Goal: Task Accomplishment & Management: Use online tool/utility

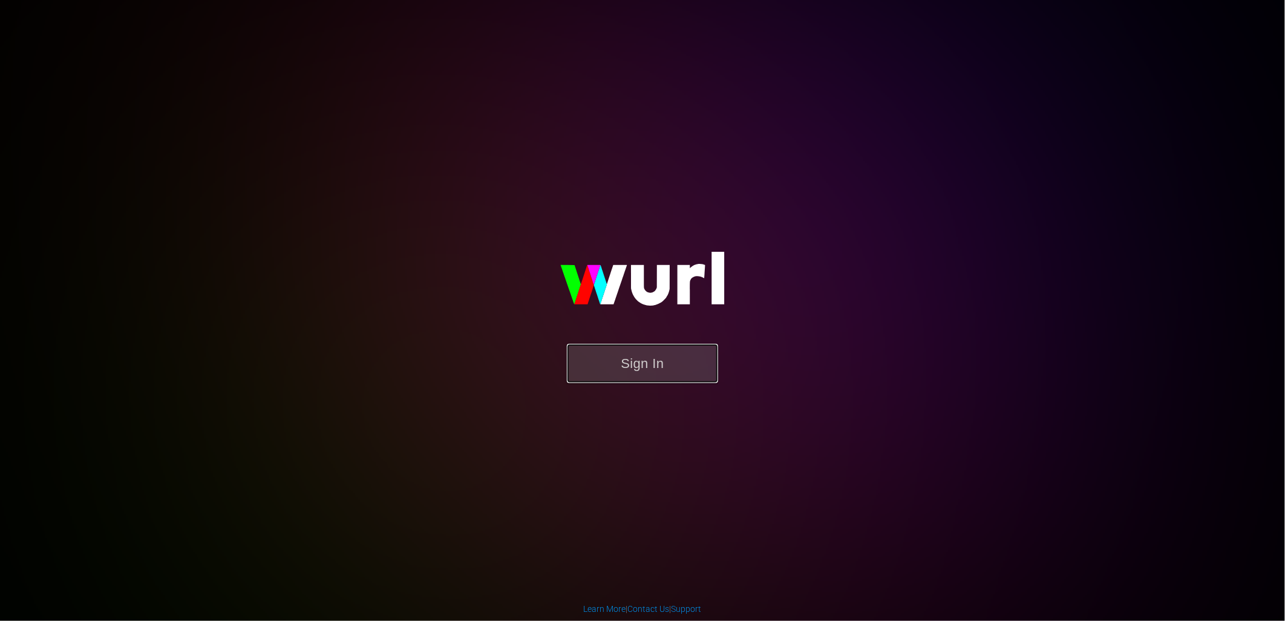
click at [642, 375] on button "Sign In" at bounding box center [642, 363] width 151 height 39
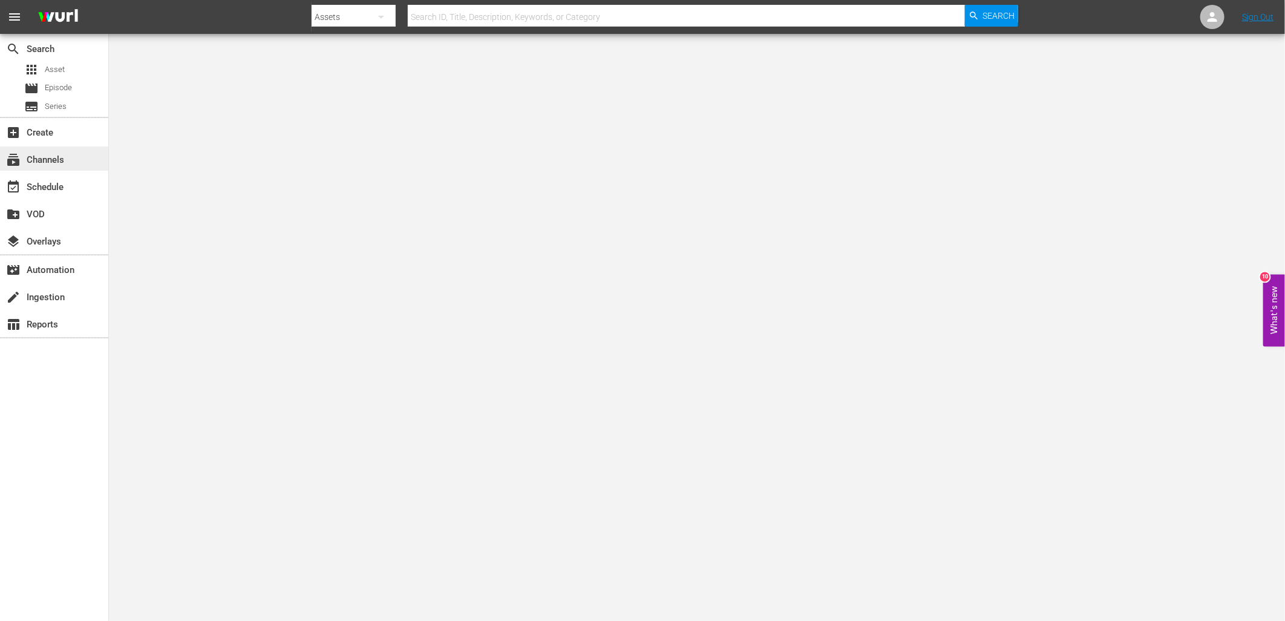
click at [47, 168] on div "subscriptions Channels" at bounding box center [54, 158] width 108 height 24
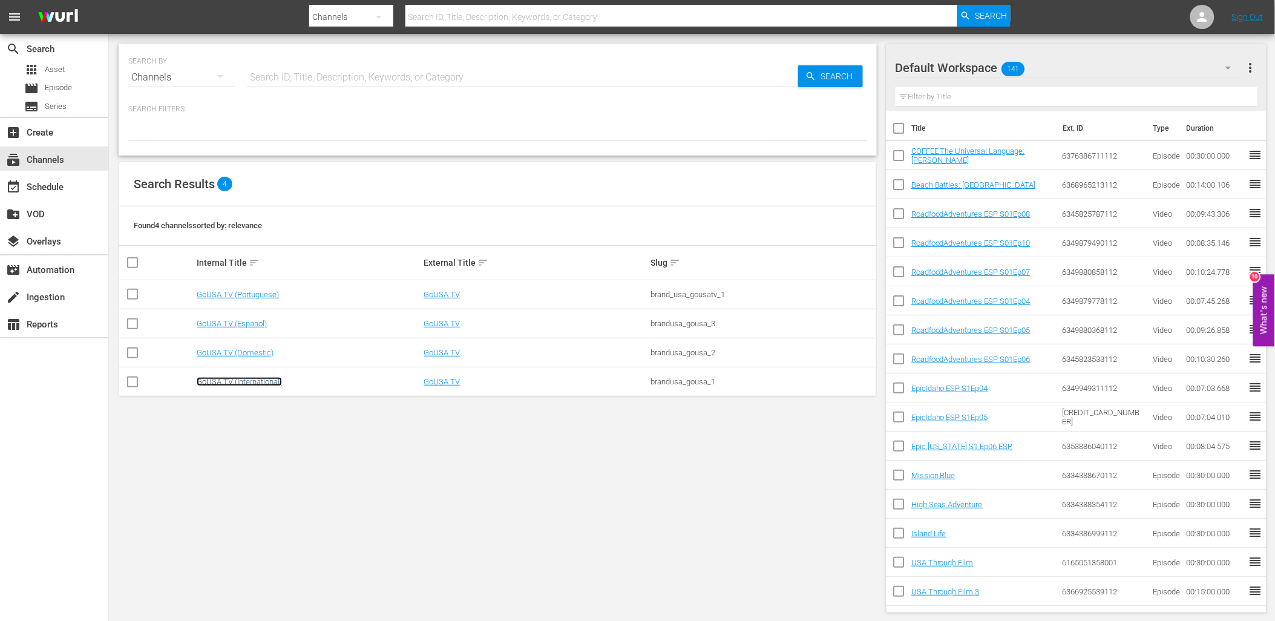
click at [248, 384] on link "GoUSA TV (International)" at bounding box center [239, 381] width 85 height 9
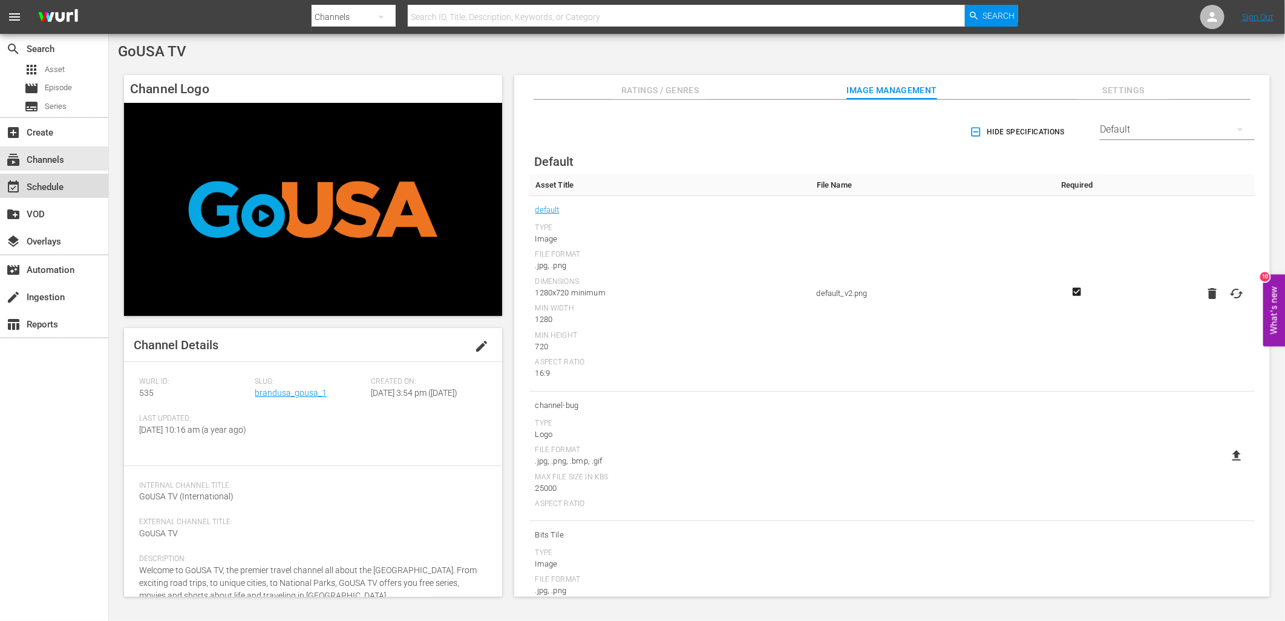
click at [57, 191] on div "event_available Schedule" at bounding box center [34, 185] width 68 height 11
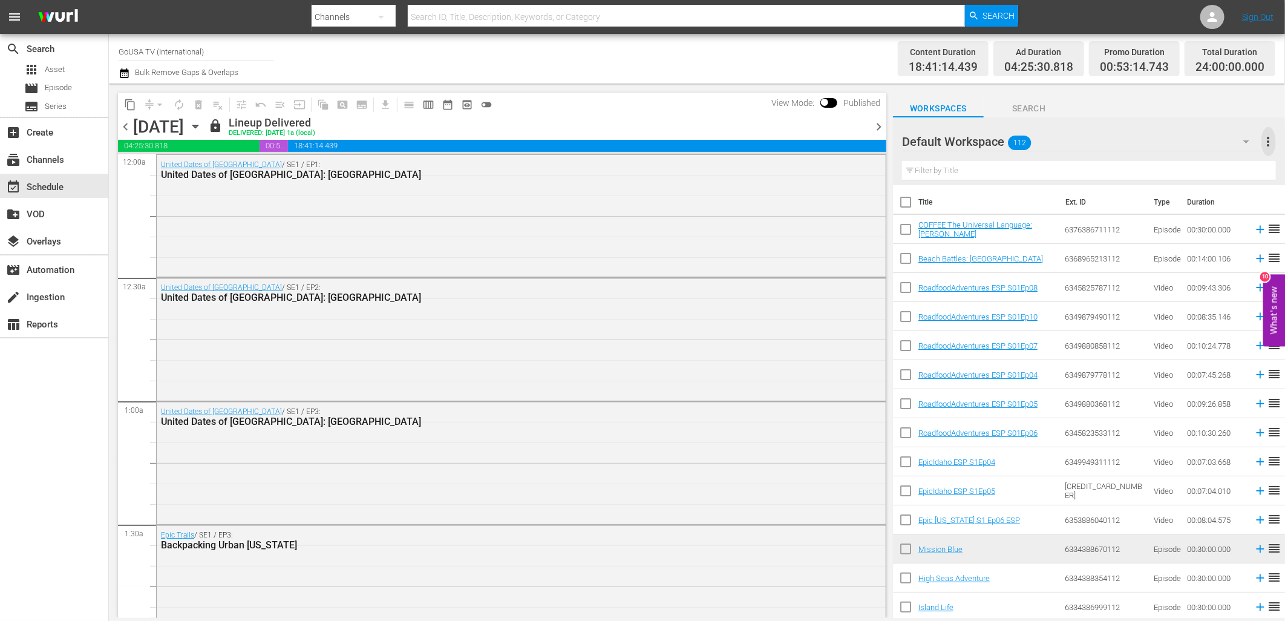
click at [1271, 147] on span "more_vert" at bounding box center [1268, 141] width 15 height 15
click at [1190, 165] on div "Clear All Workspace Items" at bounding box center [1190, 165] width 142 height 22
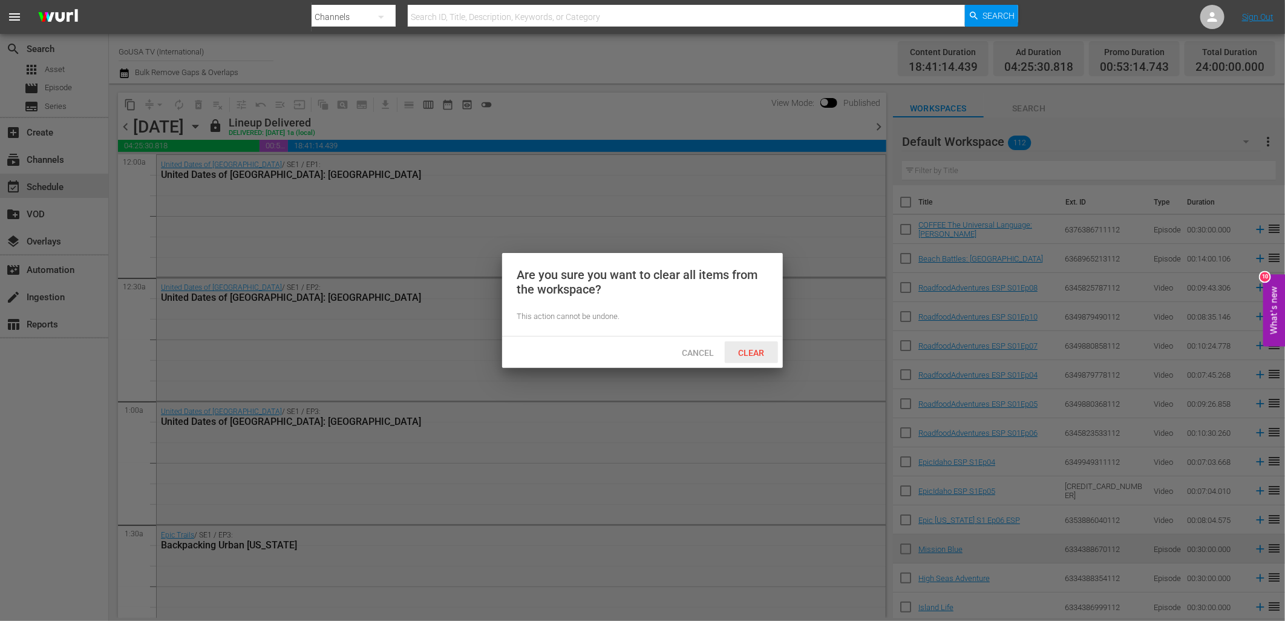
click at [748, 348] on span "Clear" at bounding box center [751, 353] width 45 height 10
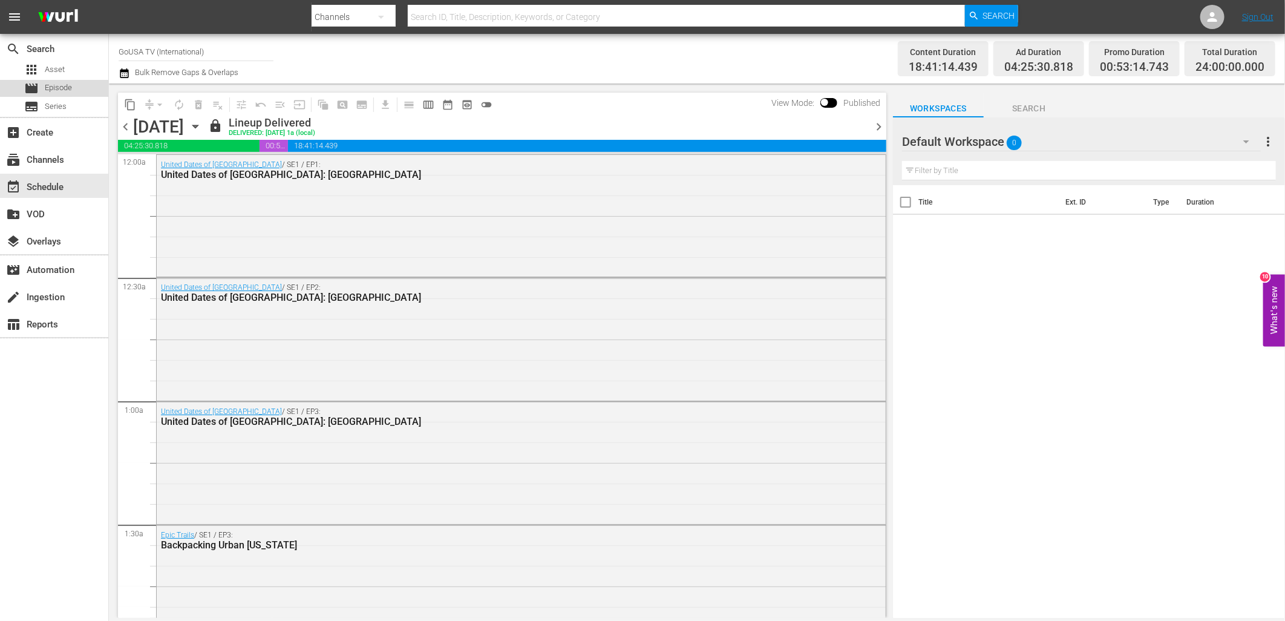
click at [45, 91] on span "Episode" at bounding box center [58, 88] width 27 height 12
